Goal: Information Seeking & Learning: Learn about a topic

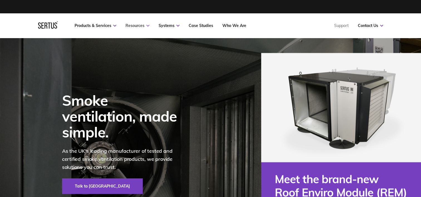
click at [137, 27] on link "Resources" at bounding box center [137, 25] width 24 height 5
click at [146, 26] on icon at bounding box center [147, 26] width 3 height 2
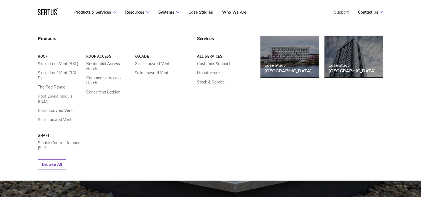
scroll to position [28, 0]
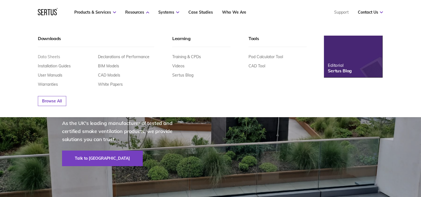
click at [59, 56] on link "Data Sheets" at bounding box center [49, 56] width 22 height 5
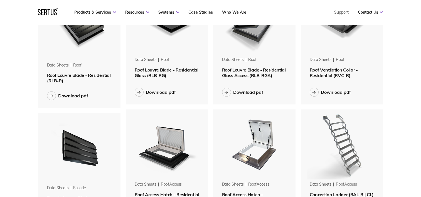
scroll to position [417, 0]
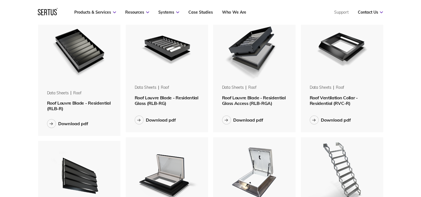
click at [342, 100] on span "Roof Ventilation Collar - Residential (RVC-R)" at bounding box center [334, 100] width 48 height 11
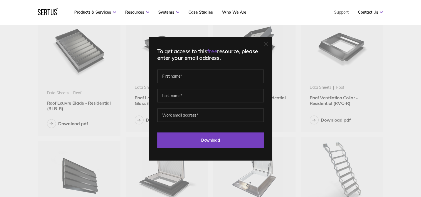
click at [268, 43] on icon at bounding box center [266, 44] width 4 height 4
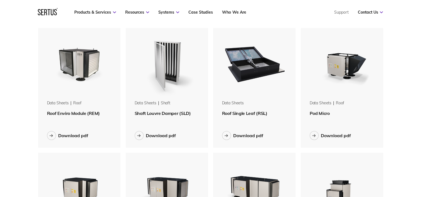
scroll to position [0, 0]
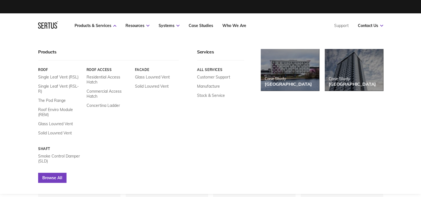
click at [53, 173] on link "Browse All" at bounding box center [52, 178] width 28 height 10
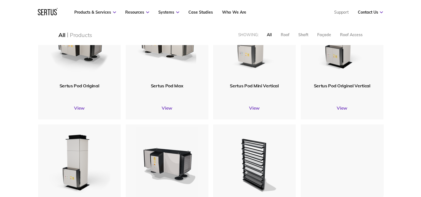
scroll to position [417, 0]
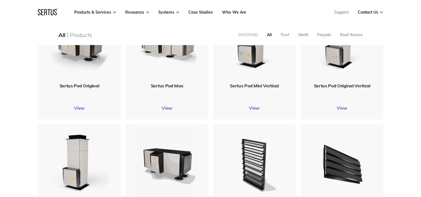
click at [282, 36] on div "Roof" at bounding box center [284, 34] width 9 height 5
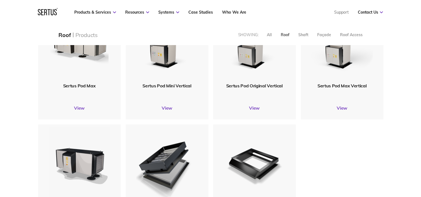
scroll to position [3, 3]
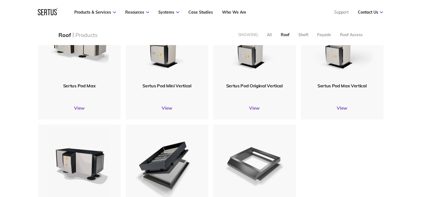
click at [274, 167] on img at bounding box center [254, 165] width 66 height 82
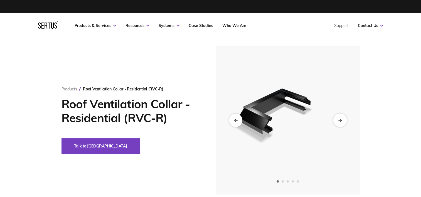
click at [339, 121] on icon "Next slide" at bounding box center [340, 119] width 4 height 3
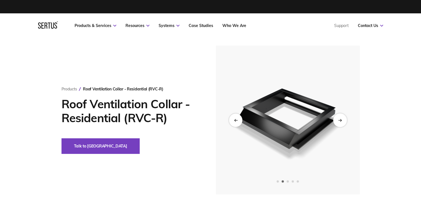
click at [338, 119] on icon "Next slide" at bounding box center [340, 119] width 4 height 3
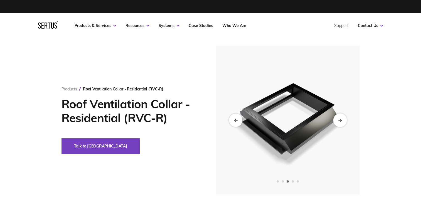
click at [338, 119] on icon "Next slide" at bounding box center [340, 119] width 4 height 3
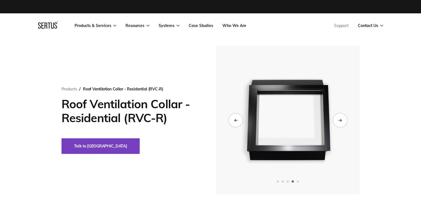
click at [340, 118] on icon "Next slide" at bounding box center [340, 119] width 4 height 3
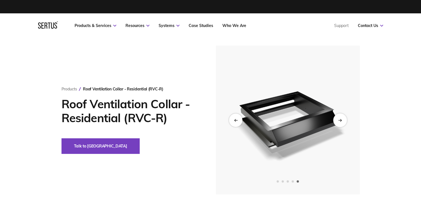
click at [340, 118] on icon "Next slide" at bounding box center [340, 119] width 4 height 3
click at [340, 122] on div "Next slide" at bounding box center [340, 120] width 14 height 14
click at [232, 120] on div "Previous slide" at bounding box center [236, 120] width 14 height 14
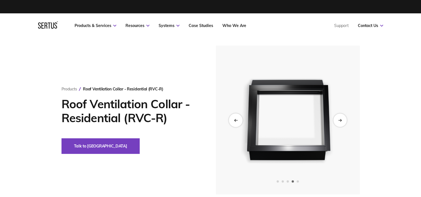
click at [232, 120] on div "Previous slide" at bounding box center [236, 120] width 14 height 14
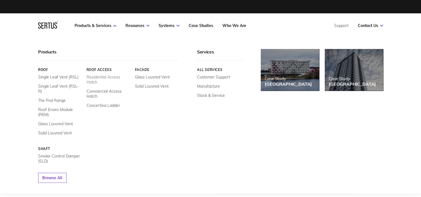
click at [108, 77] on link "Residential Access Hatch" at bounding box center [108, 80] width 44 height 10
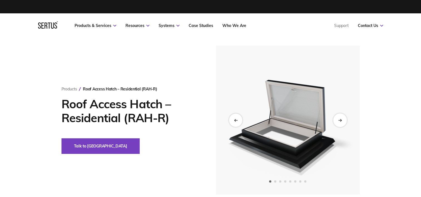
click at [338, 120] on icon "Next slide" at bounding box center [340, 119] width 4 height 3
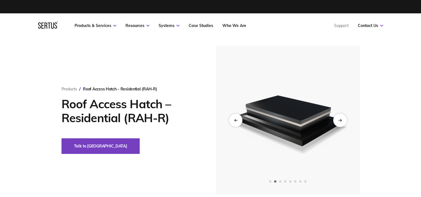
click at [338, 120] on icon "Next slide" at bounding box center [340, 119] width 4 height 3
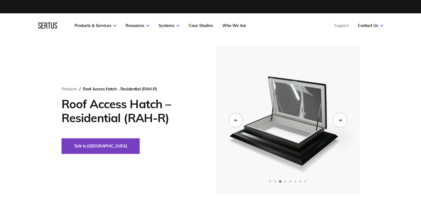
click at [338, 120] on icon "Next slide" at bounding box center [340, 119] width 4 height 3
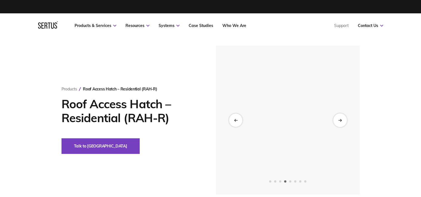
click at [338, 120] on icon "Next slide" at bounding box center [340, 119] width 4 height 3
